Goal: Task Accomplishment & Management: Manage account settings

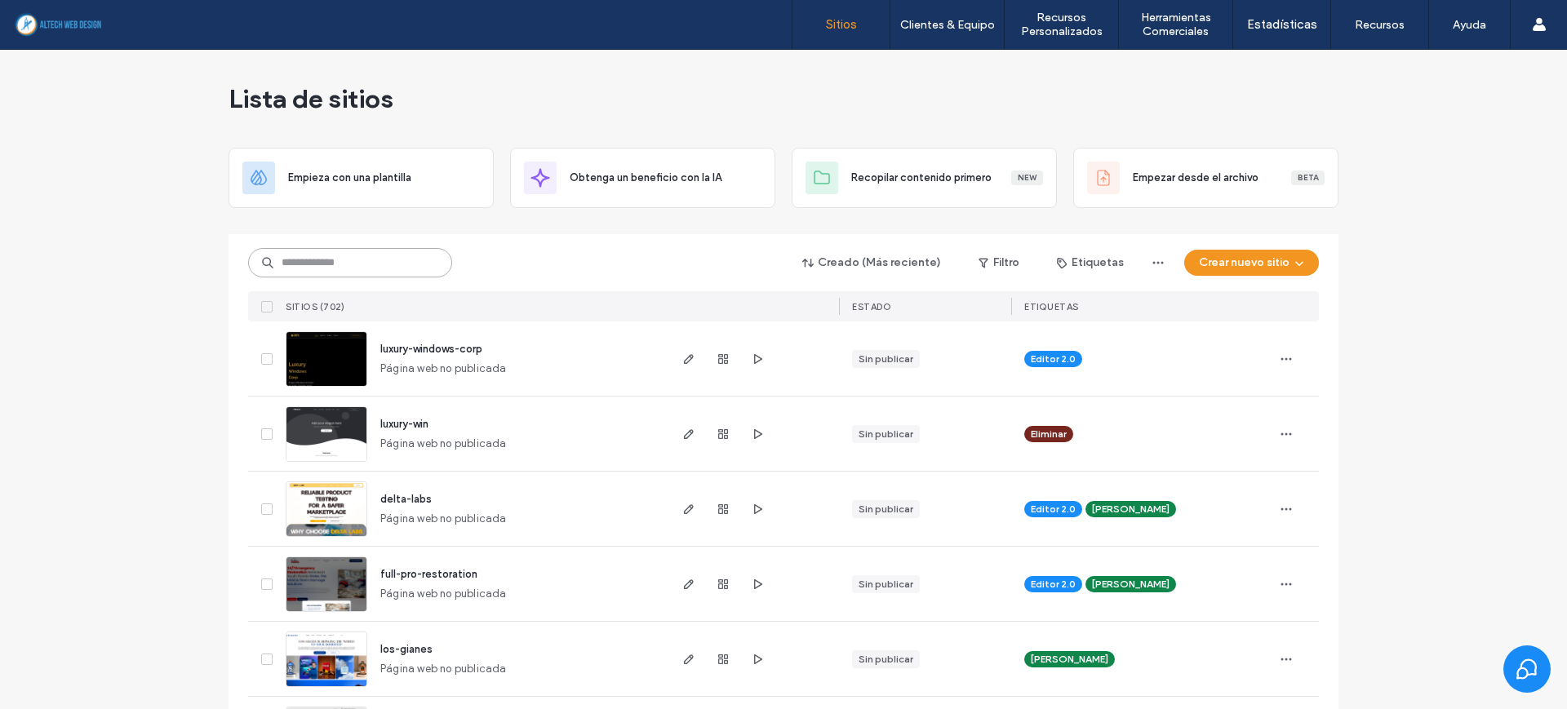
click at [403, 265] on input at bounding box center [350, 262] width 204 height 29
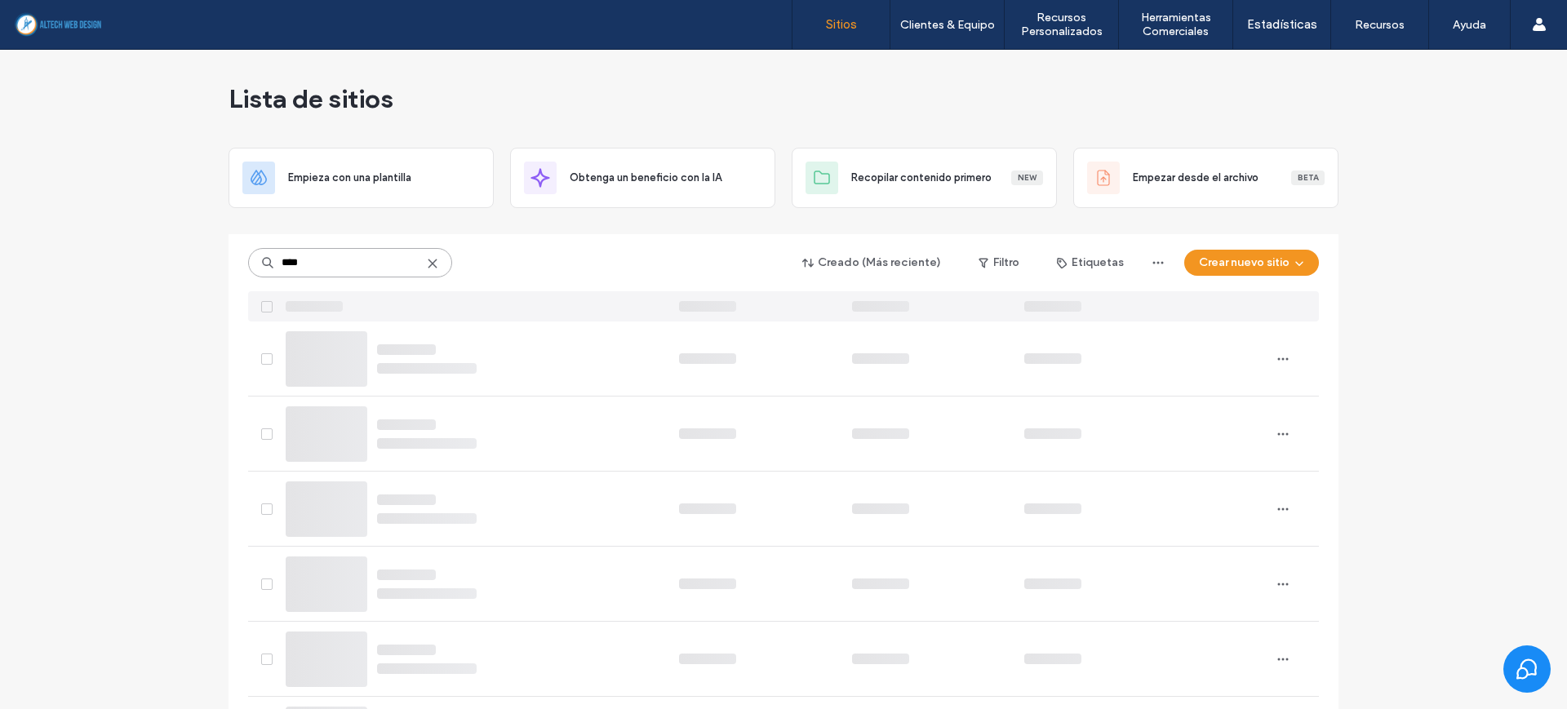
type input "****"
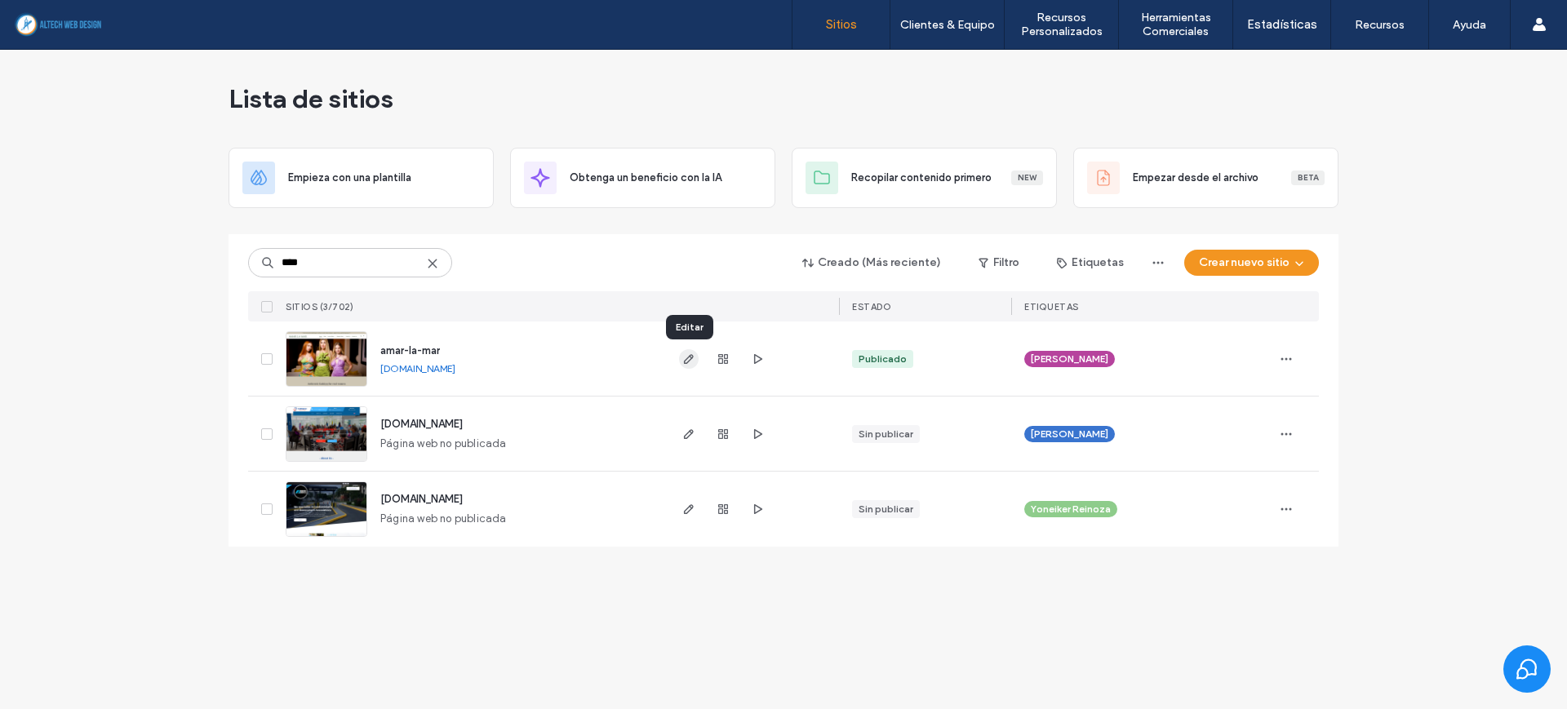
click at [687, 364] on icon "button" at bounding box center [688, 359] width 13 height 13
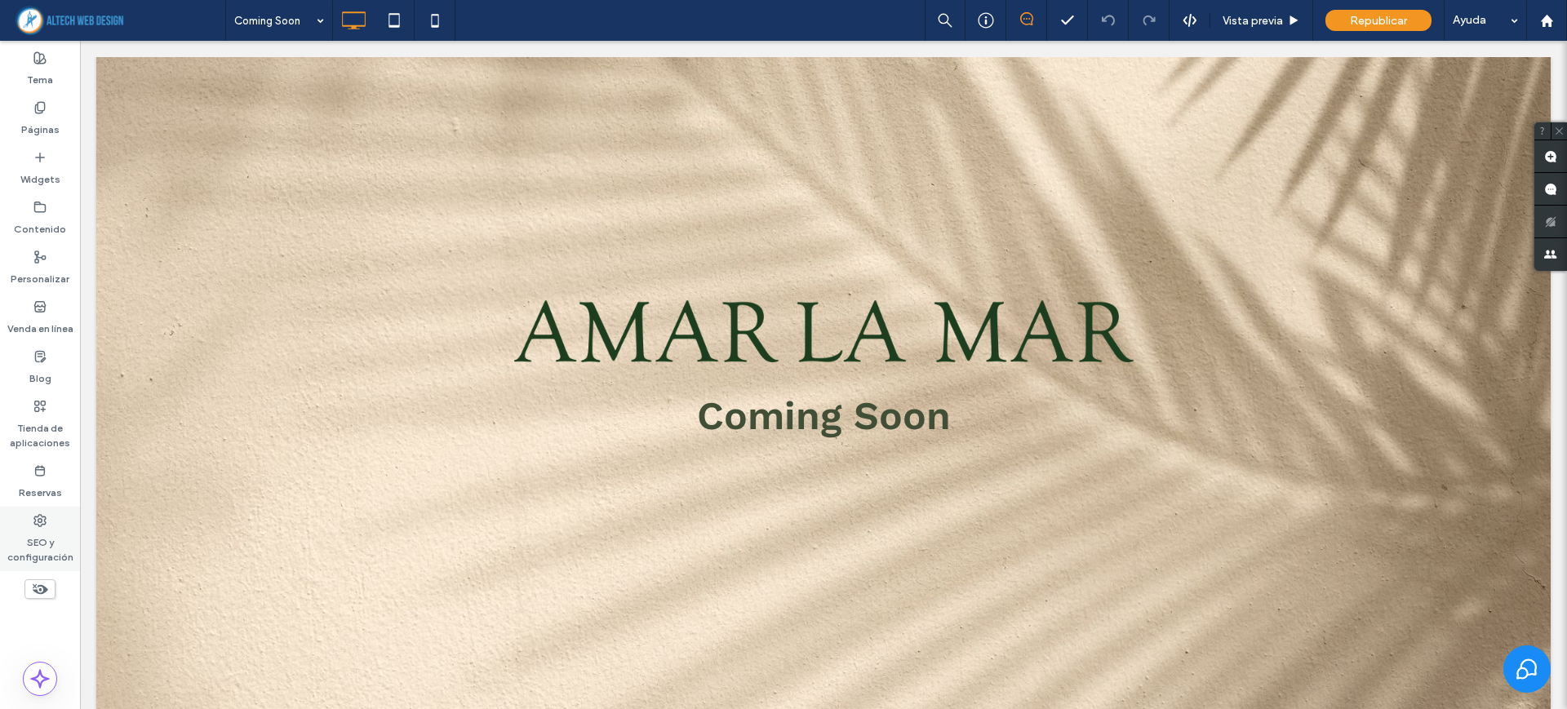
click at [53, 539] on label "SEO y configuración" at bounding box center [40, 546] width 80 height 38
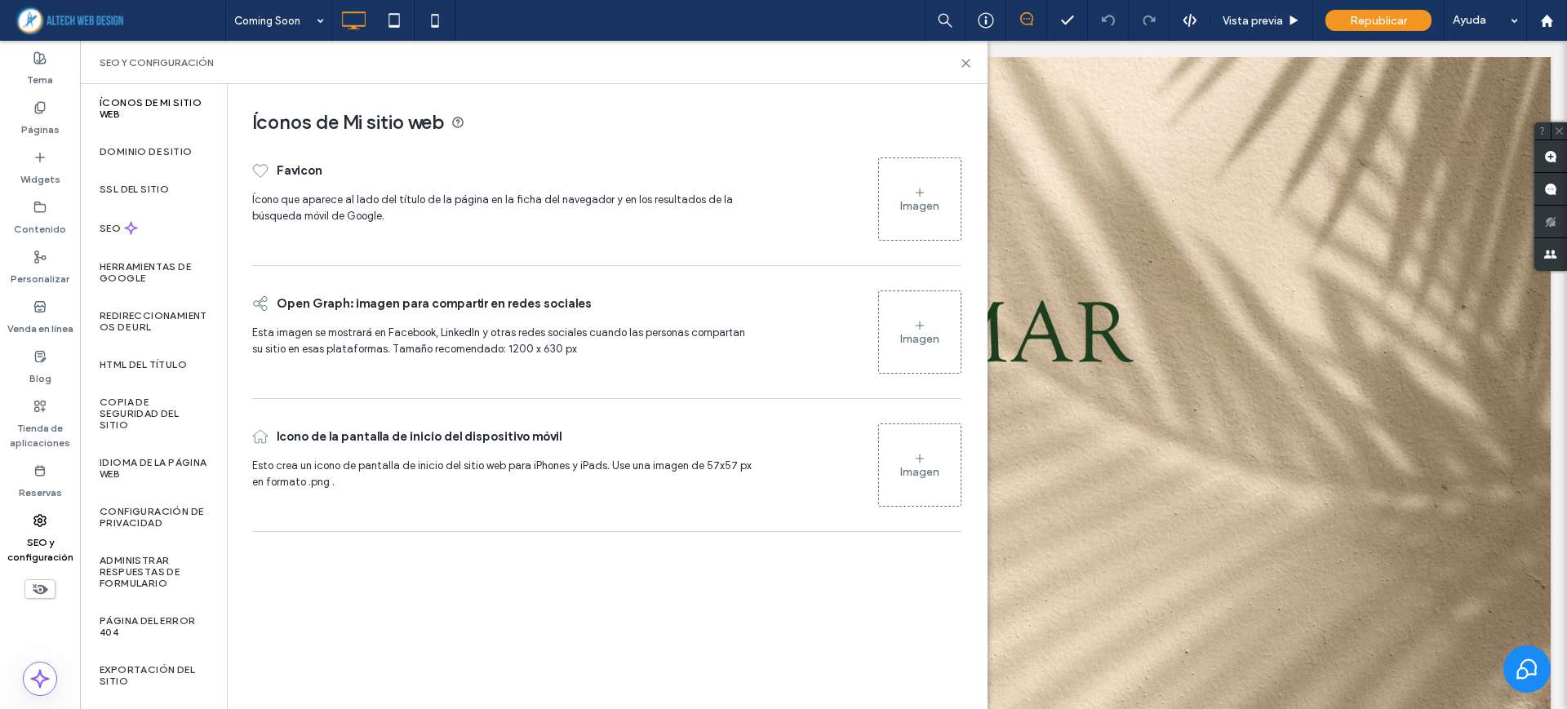
click at [942, 201] on div "Imagen" at bounding box center [920, 199] width 82 height 78
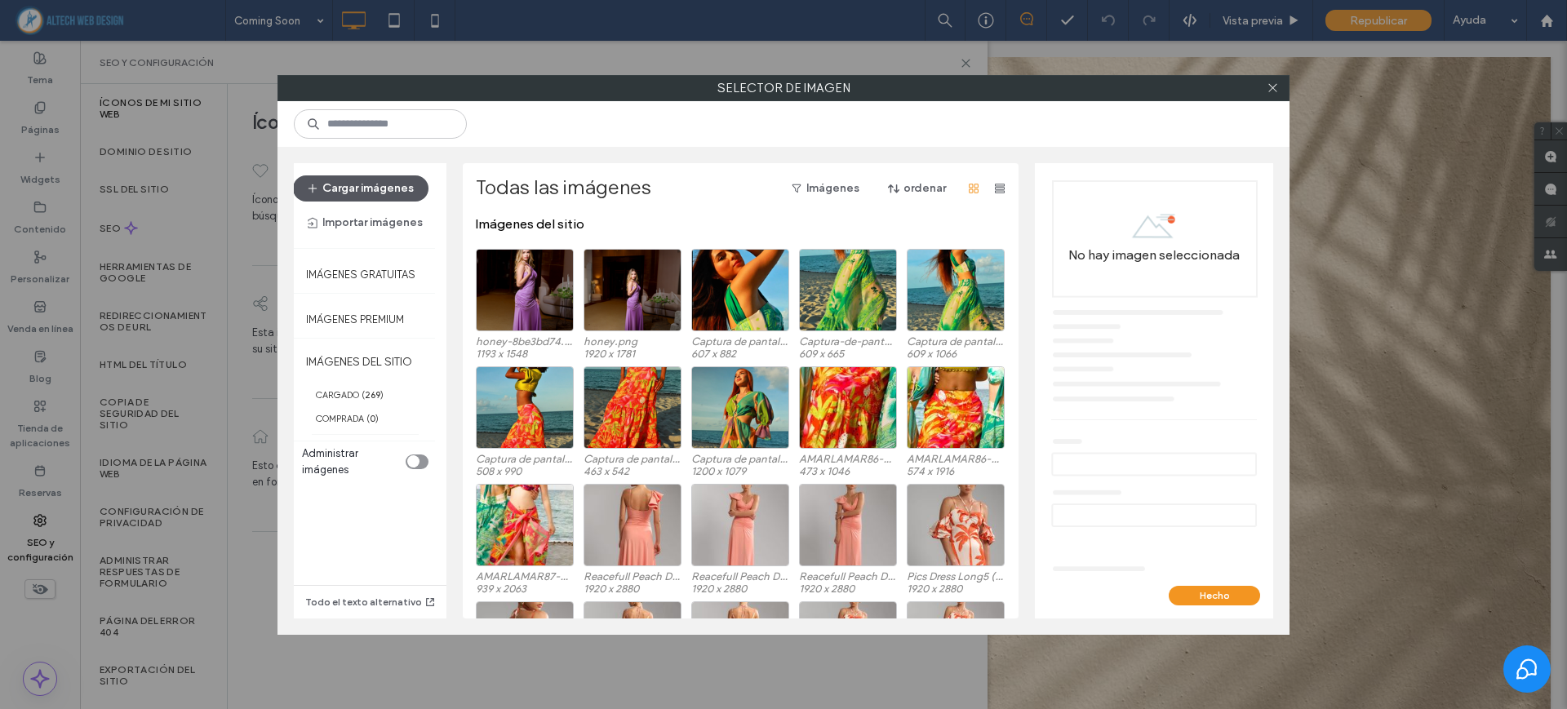
click at [396, 189] on button "Cargar imágenes" at bounding box center [360, 188] width 135 height 26
click at [1272, 91] on icon at bounding box center [1273, 88] width 12 height 12
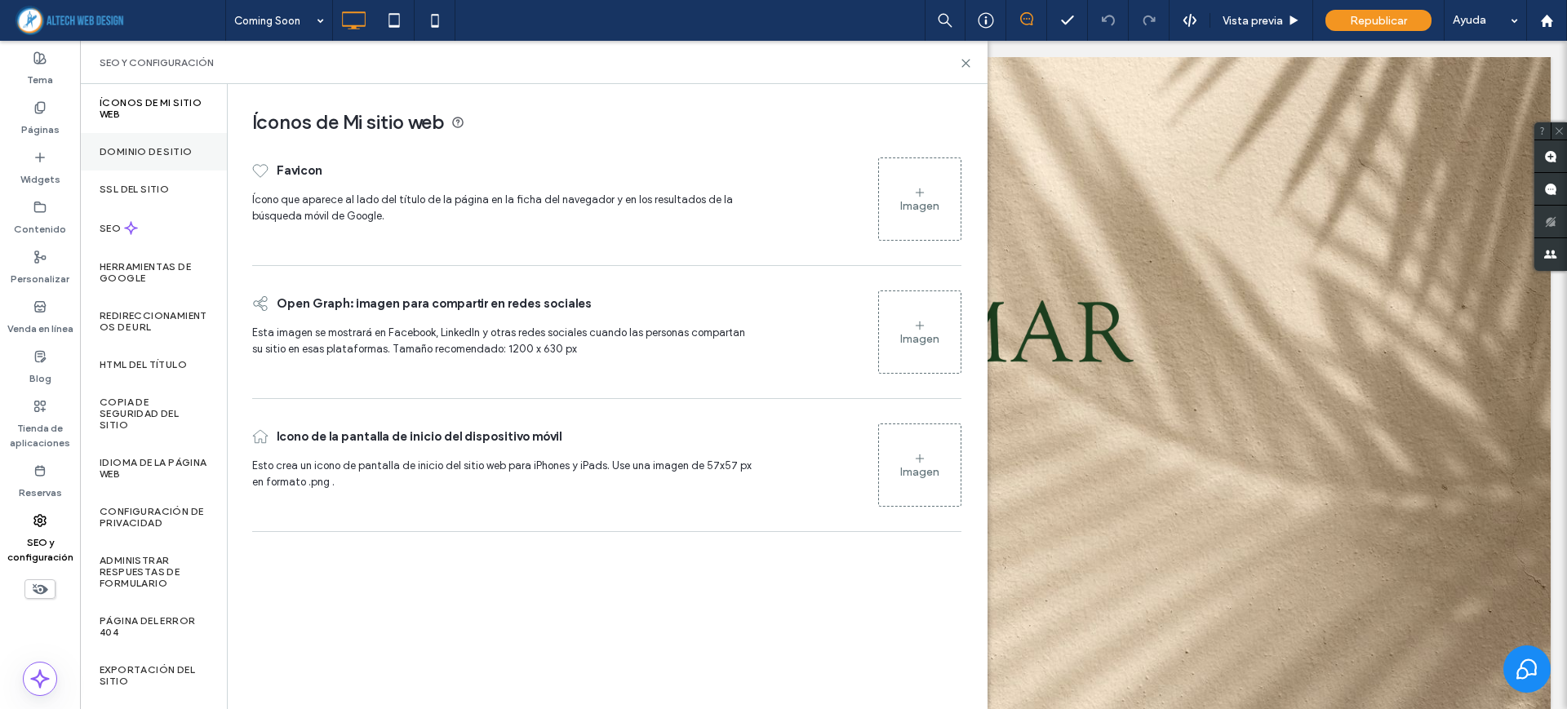
click at [171, 153] on label "Dominio de sitio" at bounding box center [146, 151] width 92 height 11
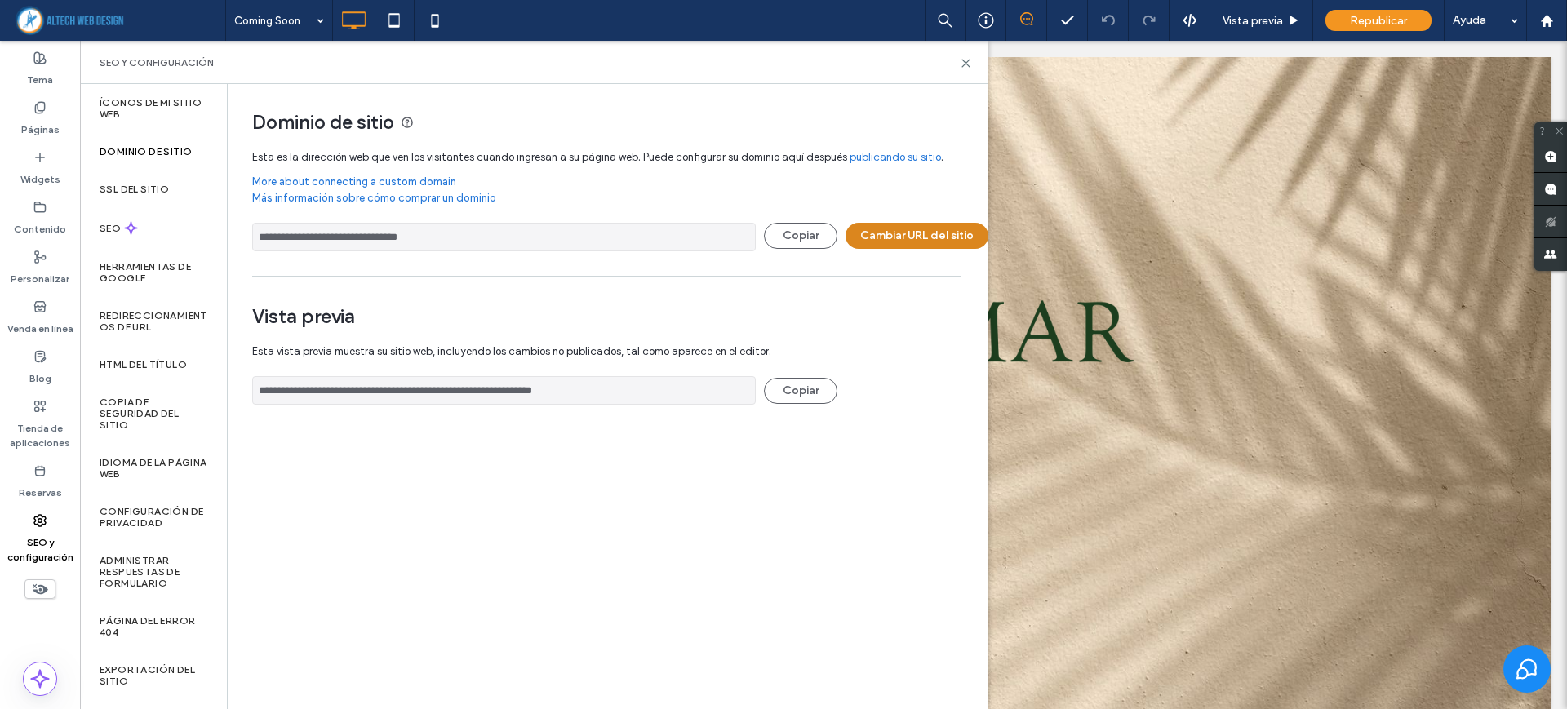
click at [898, 236] on button "Cambiar URL del sitio" at bounding box center [917, 236] width 143 height 26
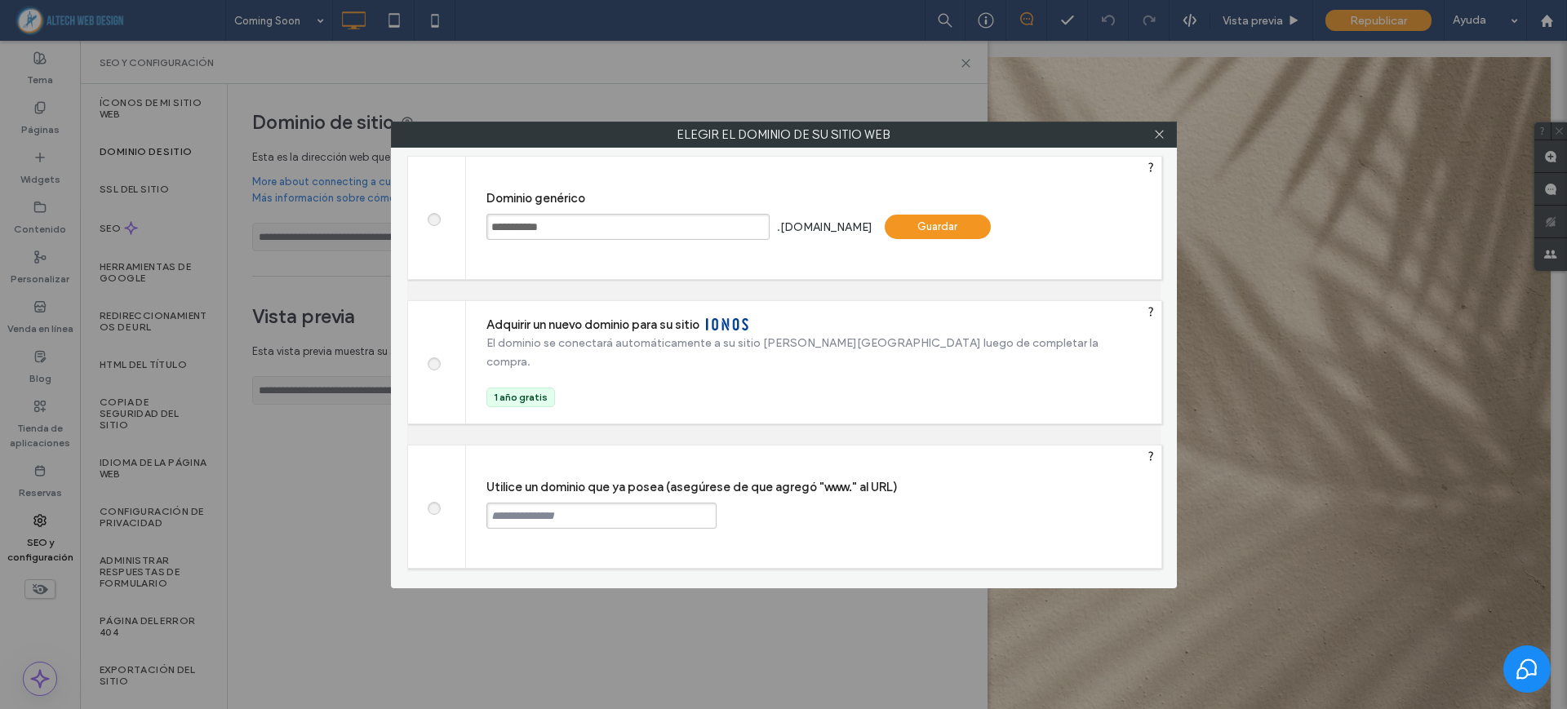
click at [453, 507] on div at bounding box center [437, 507] width 58 height 122
click at [438, 515] on div at bounding box center [437, 507] width 58 height 122
click at [433, 502] on span at bounding box center [433, 506] width 0 height 12
click at [522, 520] on input "text" at bounding box center [601, 516] width 230 height 26
click at [545, 520] on input "****" at bounding box center [601, 516] width 230 height 26
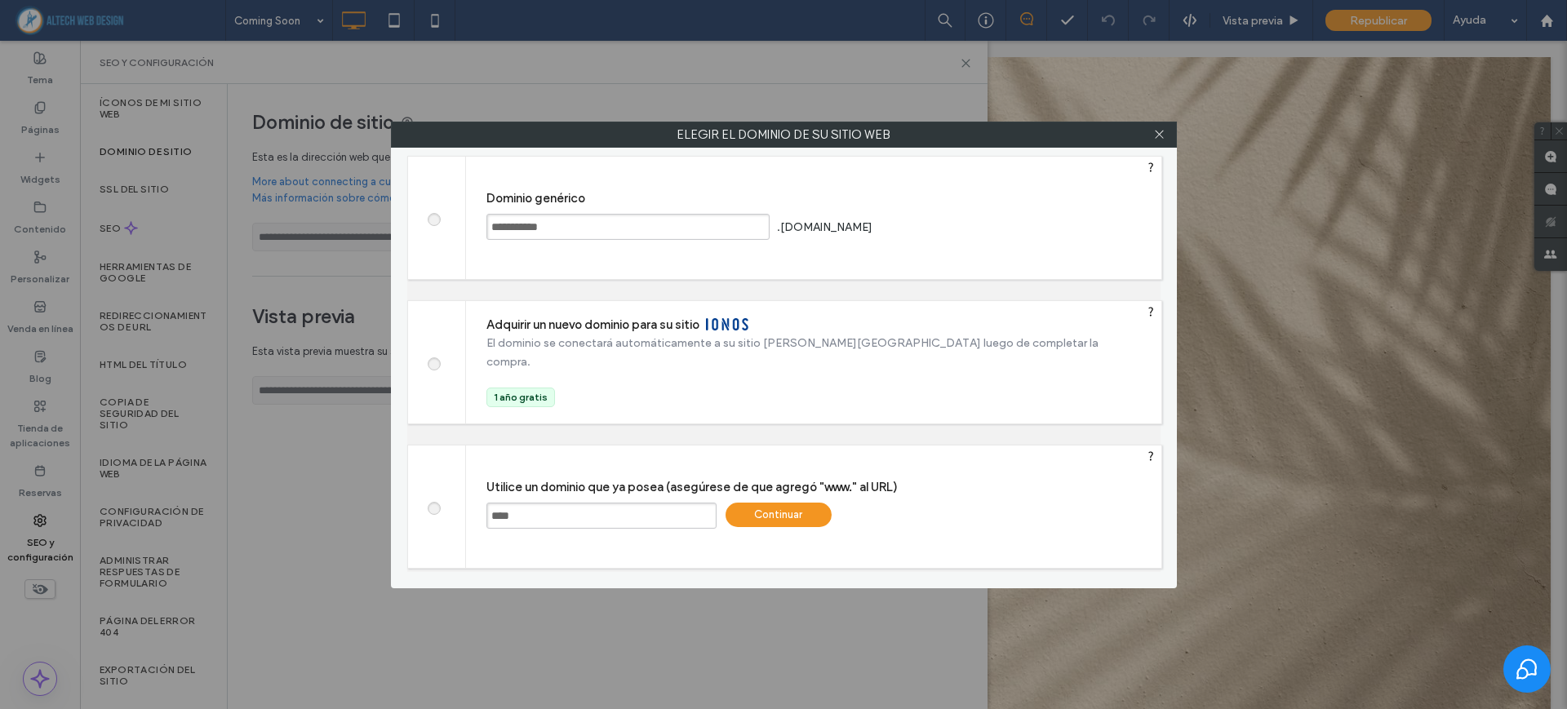
paste input "**********"
type input "**********"
click at [785, 522] on div "Continuar" at bounding box center [779, 515] width 106 height 24
type input "**********"
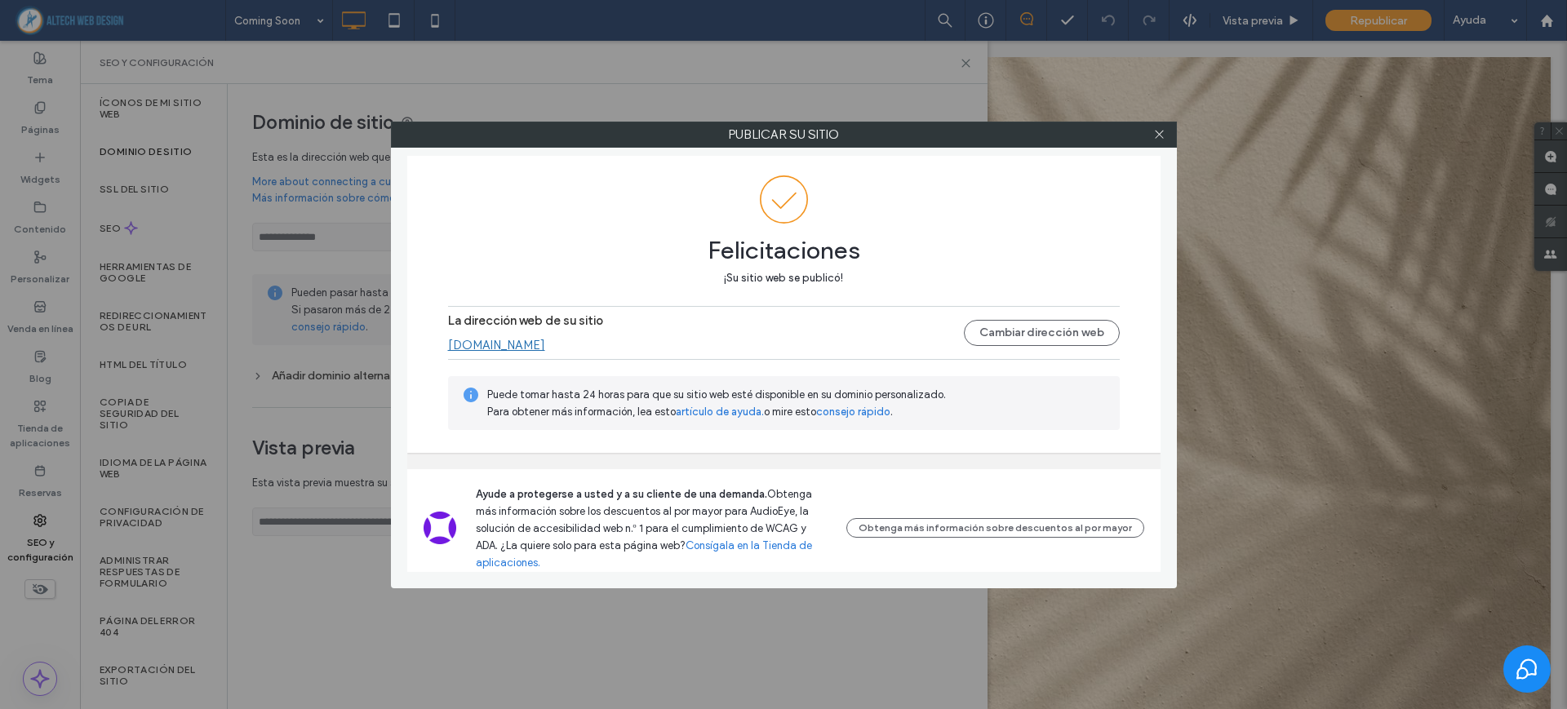
click at [530, 356] on div "La dirección web de su sitio www.amarlm.com Cambiar dirección web" at bounding box center [784, 333] width 672 height 52
click at [531, 350] on link "www.amarlm.com" at bounding box center [496, 345] width 97 height 15
click at [1075, 330] on button "Cambiar dirección web" at bounding box center [1042, 333] width 156 height 26
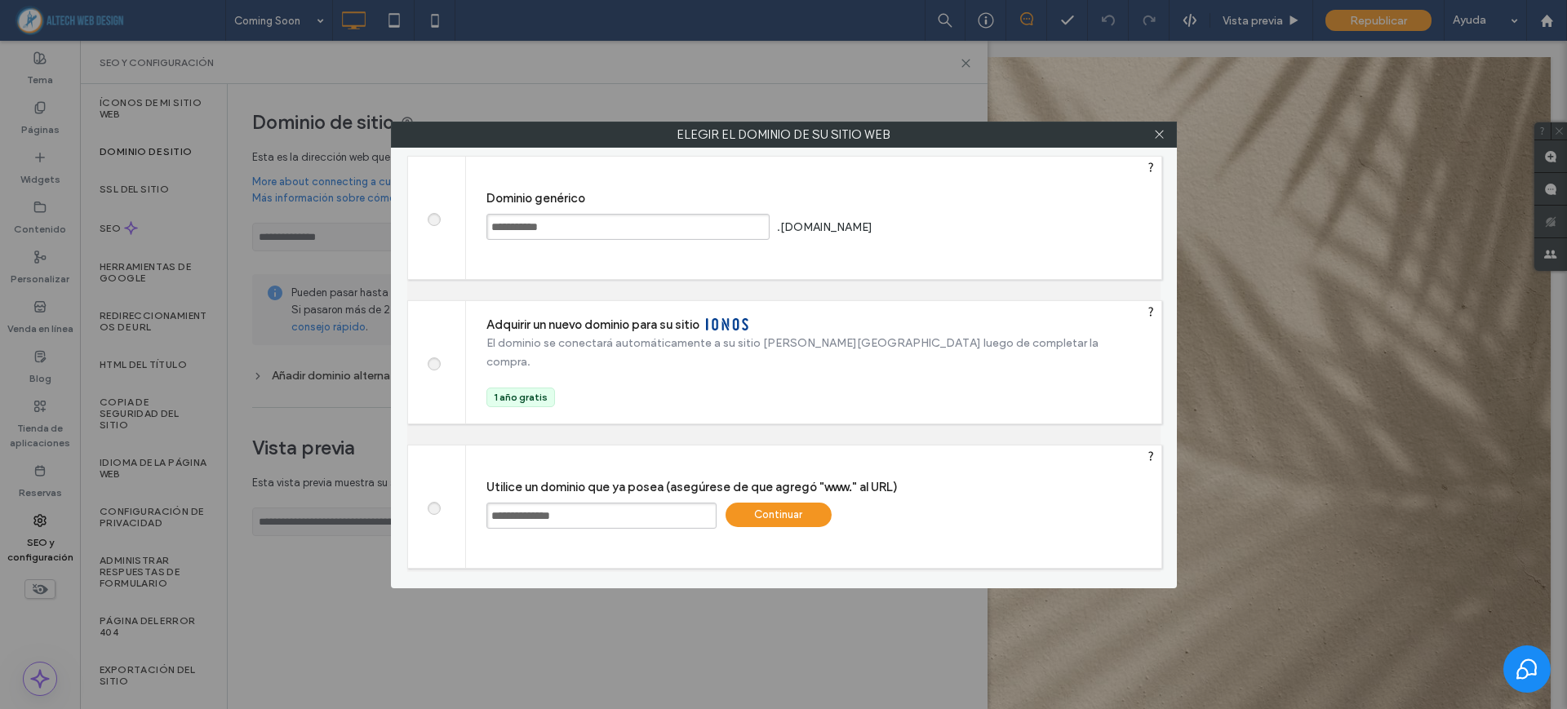
click at [607, 506] on input "**********" at bounding box center [601, 516] width 230 height 26
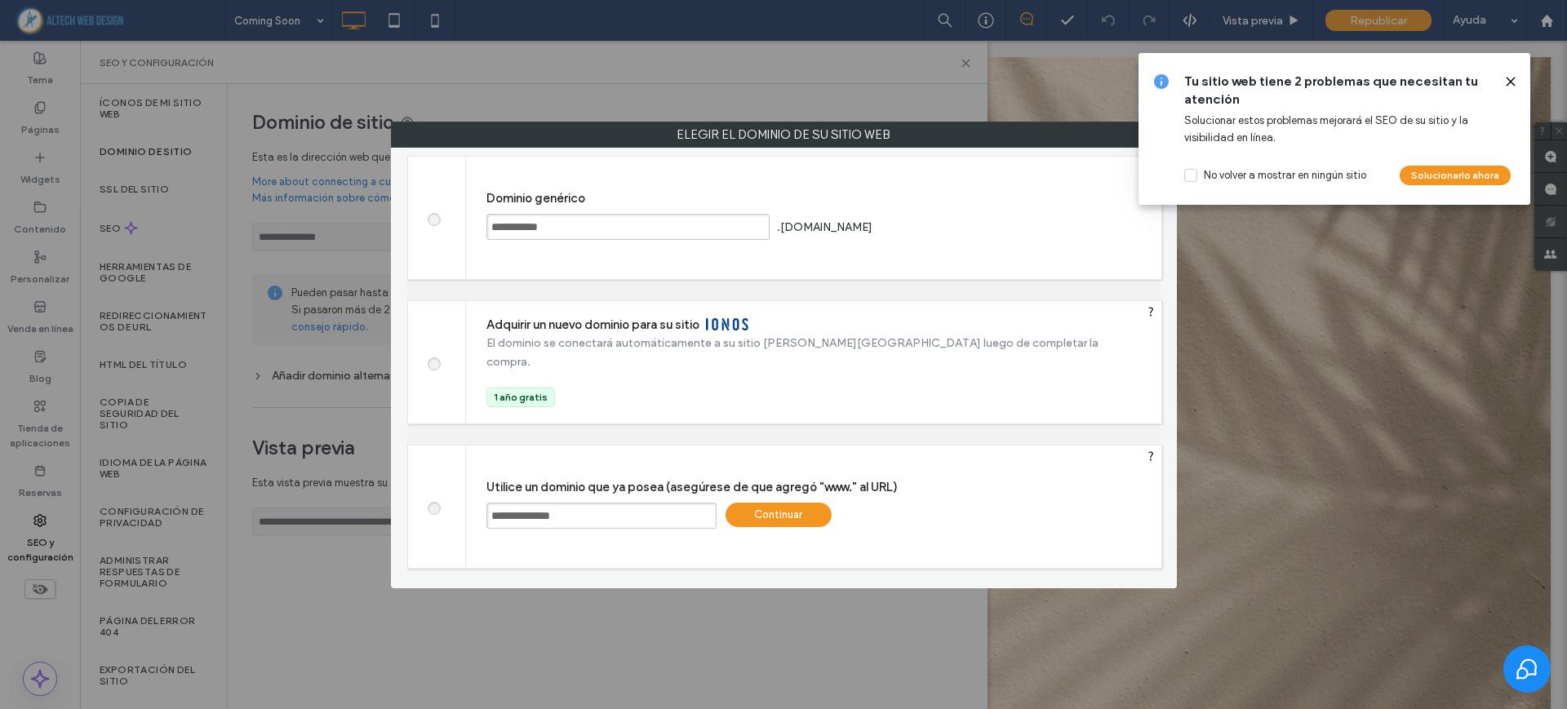
click at [799, 515] on div "Continuar" at bounding box center [779, 515] width 106 height 24
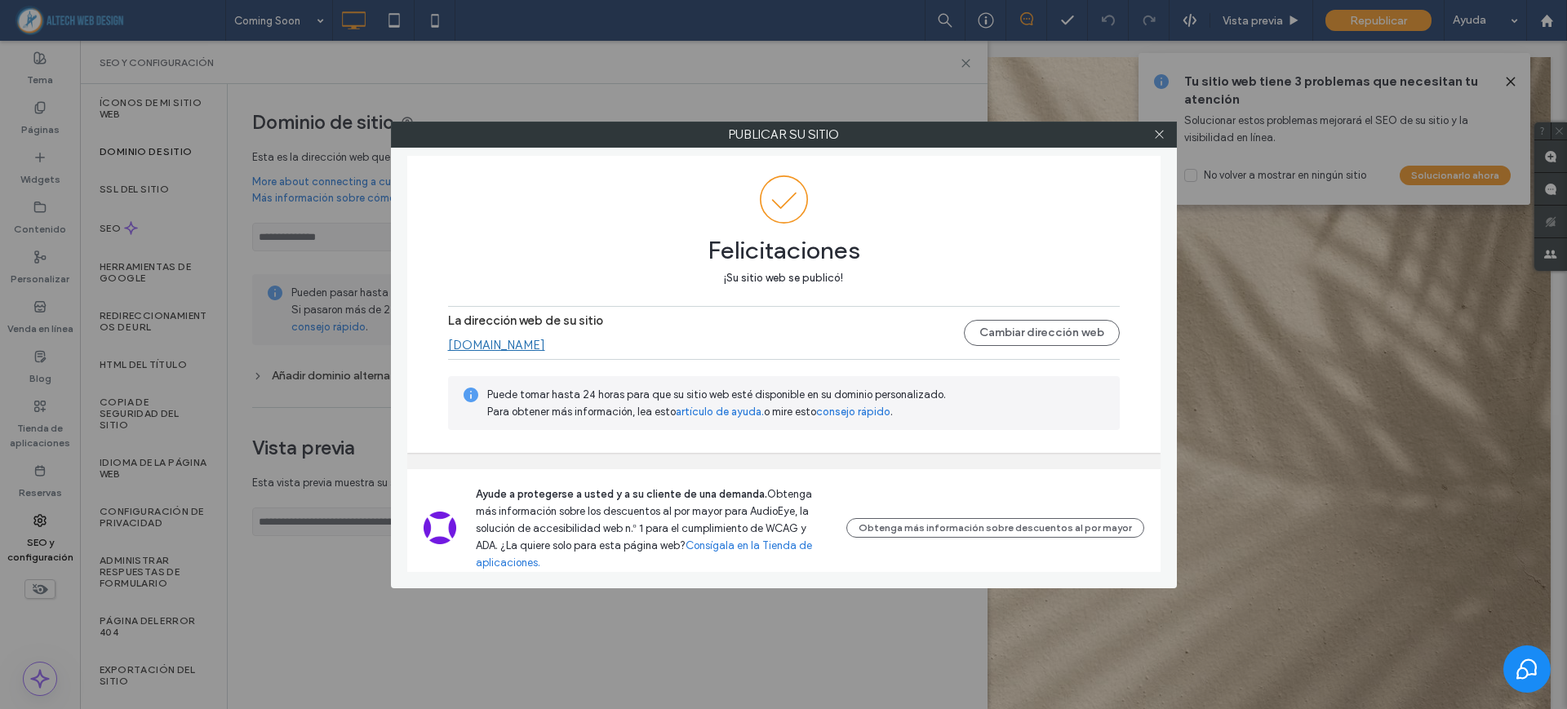
click at [531, 344] on link "www.amarlm.com" at bounding box center [496, 345] width 97 height 15
click at [510, 339] on link "www.amarlm.com" at bounding box center [496, 345] width 97 height 15
click at [1167, 137] on div at bounding box center [1160, 134] width 24 height 24
click at [1160, 134] on use at bounding box center [1159, 135] width 8 height 8
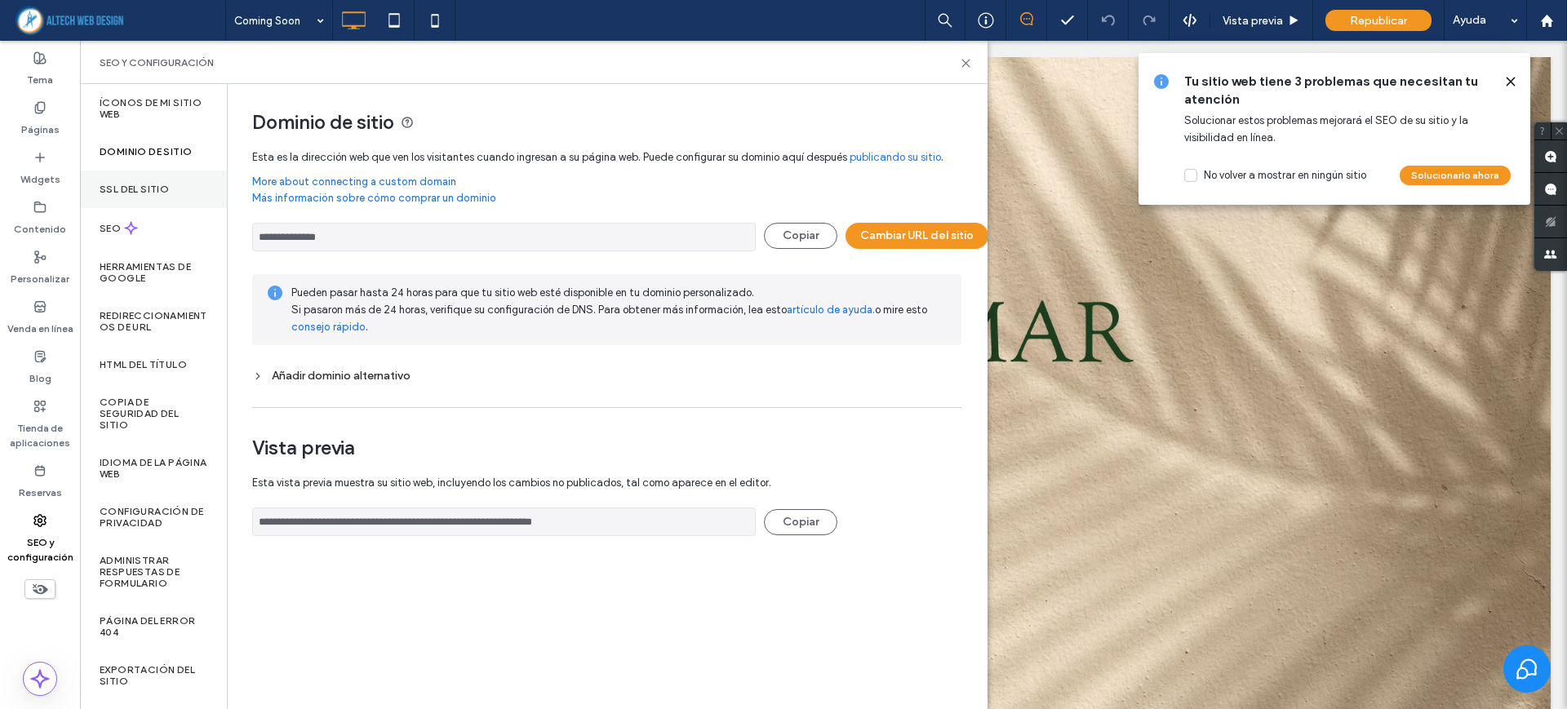
click at [153, 191] on label "SSL del sitio" at bounding box center [134, 189] width 69 height 11
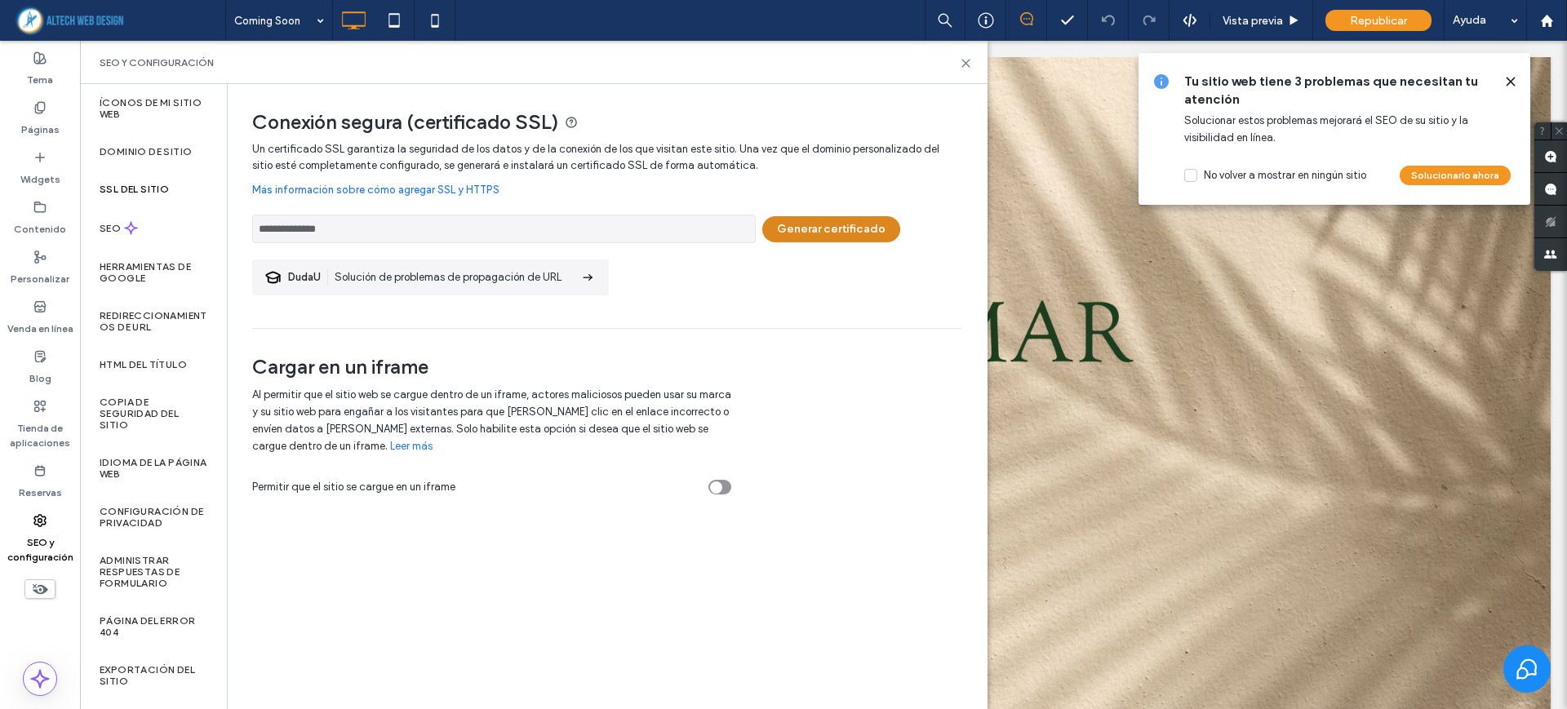
click at [794, 220] on button "Generar certificado" at bounding box center [831, 229] width 138 height 26
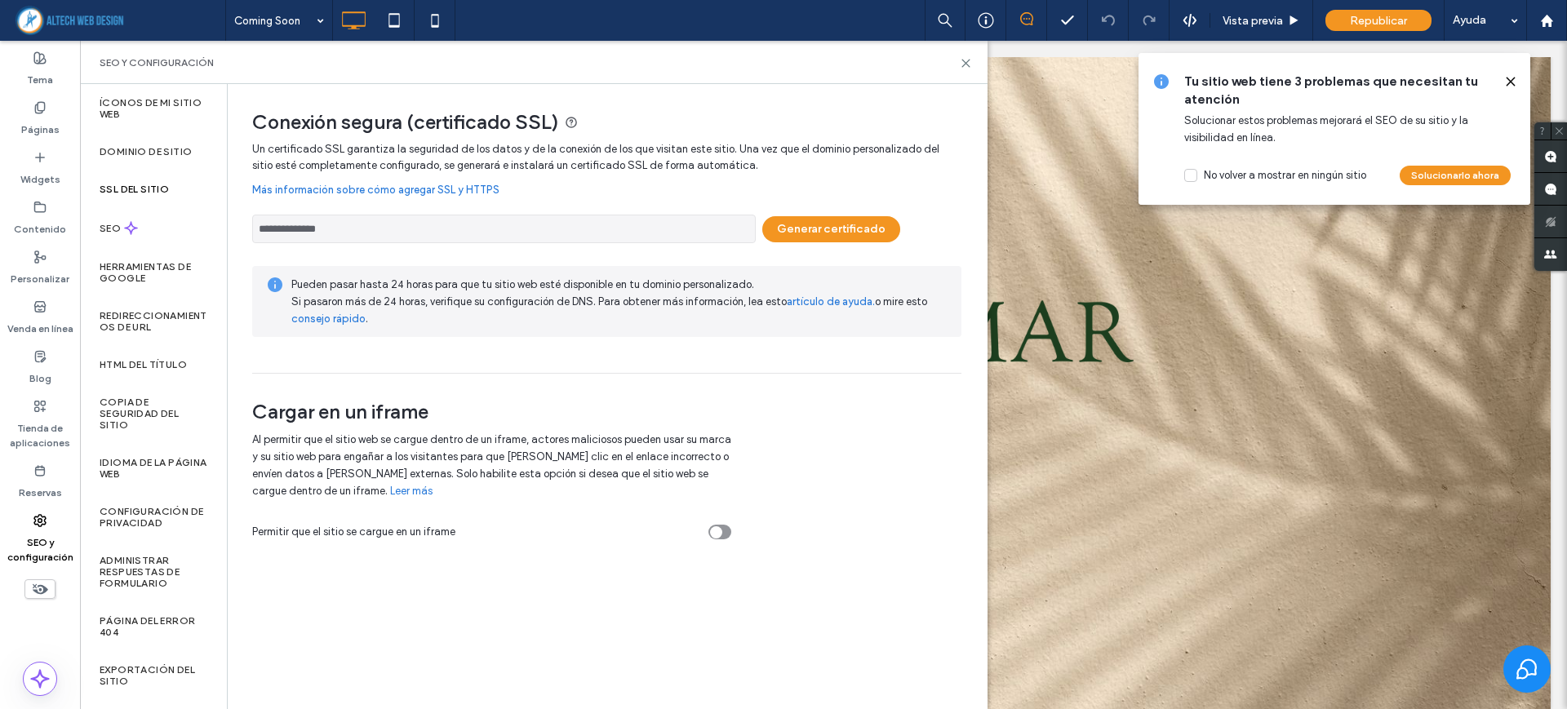
click at [1513, 81] on icon at bounding box center [1510, 81] width 13 height 13
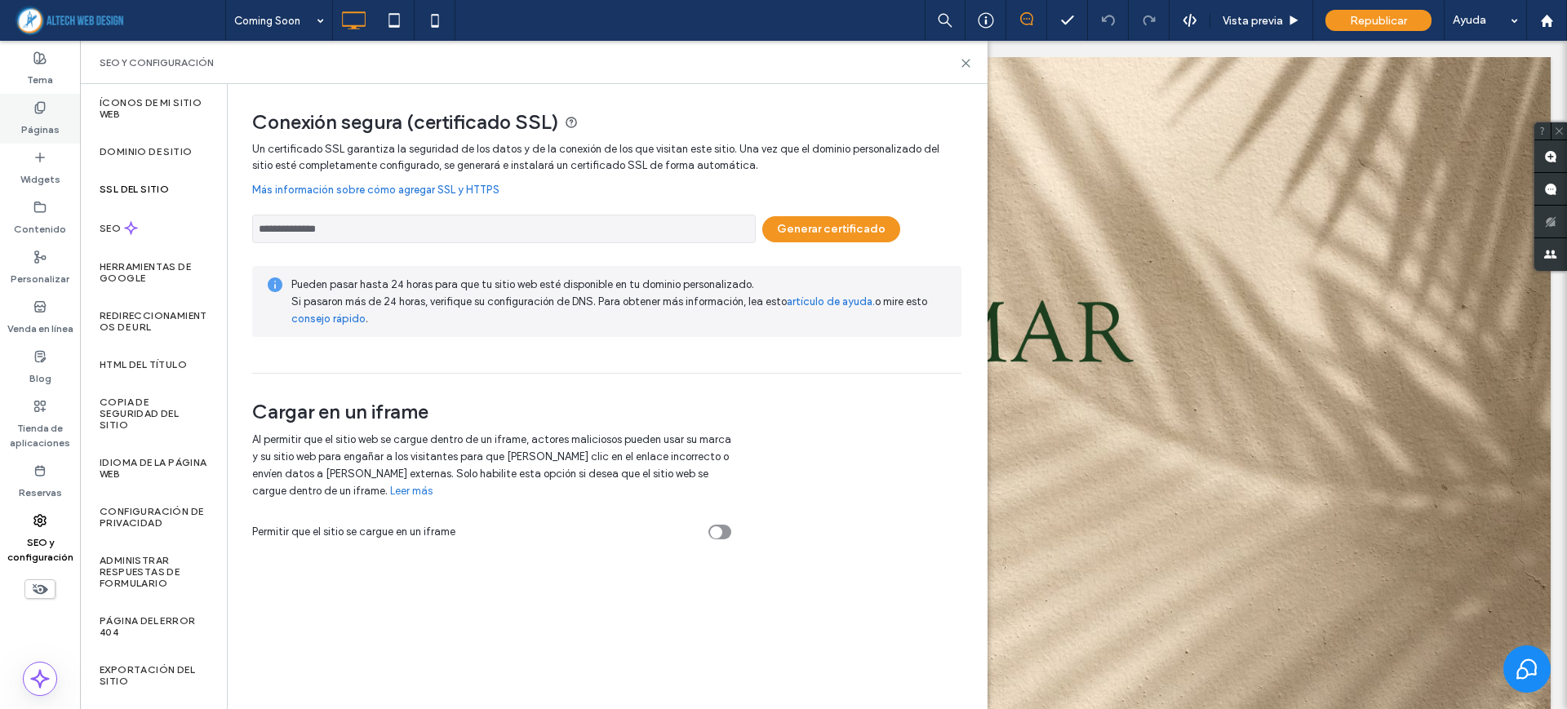
click at [16, 125] on div "Páginas" at bounding box center [40, 119] width 80 height 50
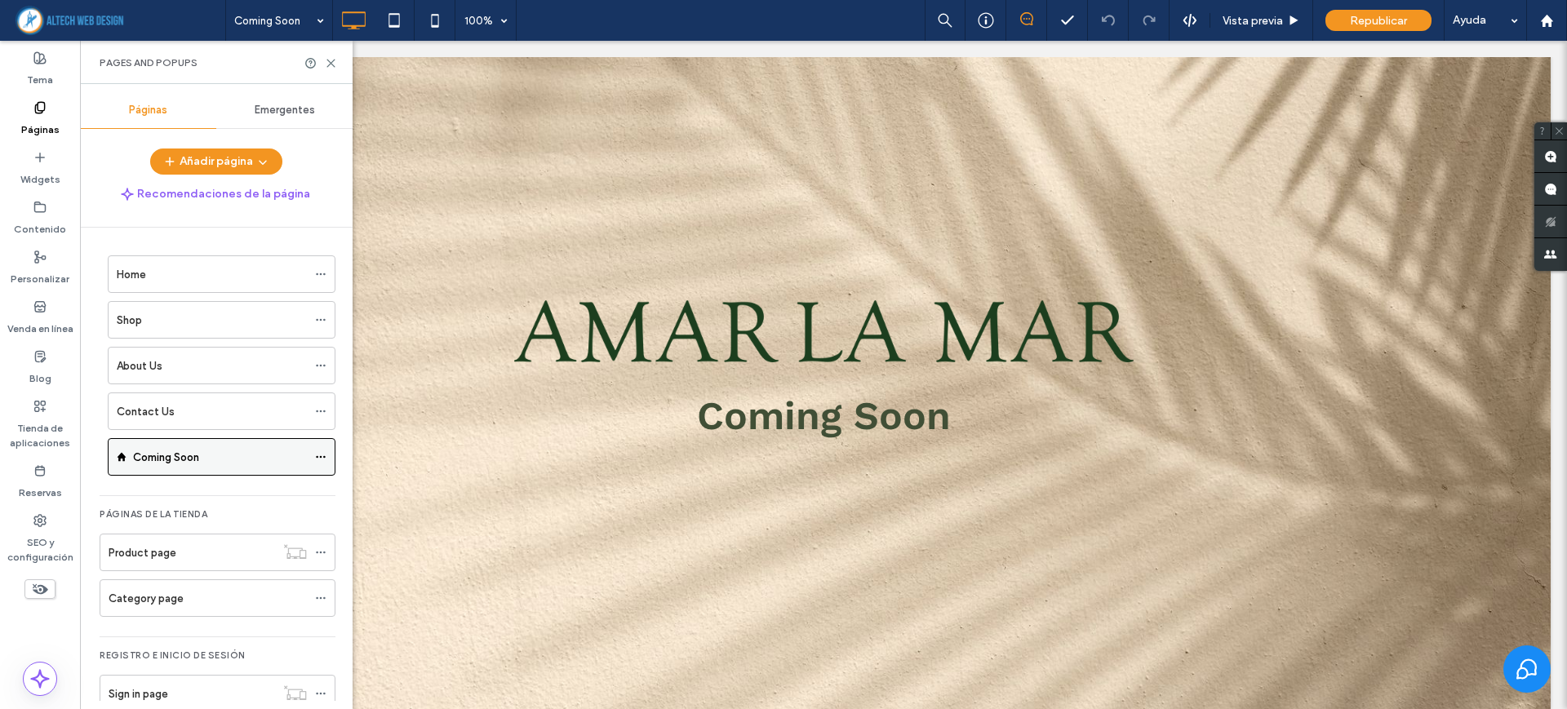
click at [318, 460] on icon at bounding box center [320, 456] width 11 height 11
click at [1378, 19] on span "Republicar" at bounding box center [1378, 21] width 57 height 14
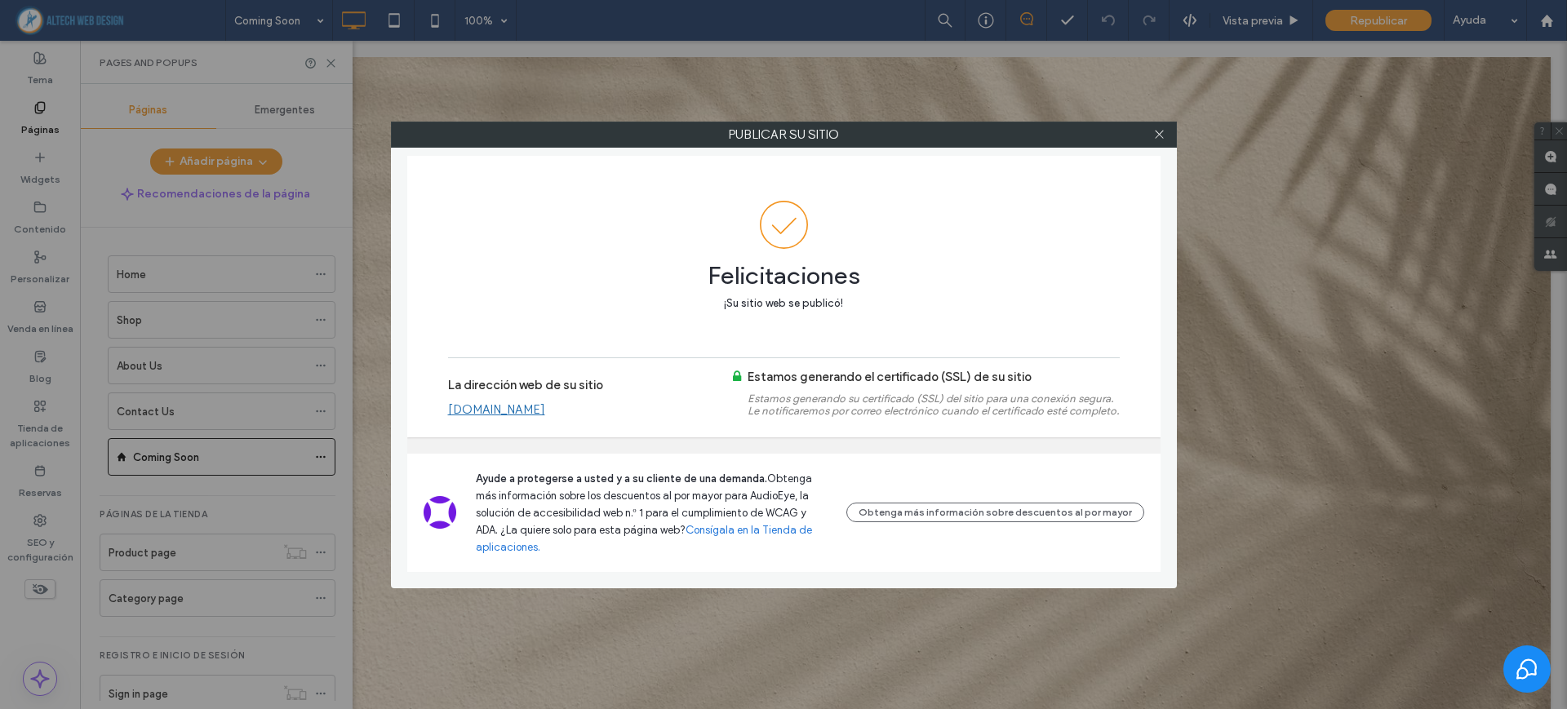
click at [518, 417] on link "www.amarlm.com" at bounding box center [496, 409] width 97 height 15
